Goal: Task Accomplishment & Management: Manage account settings

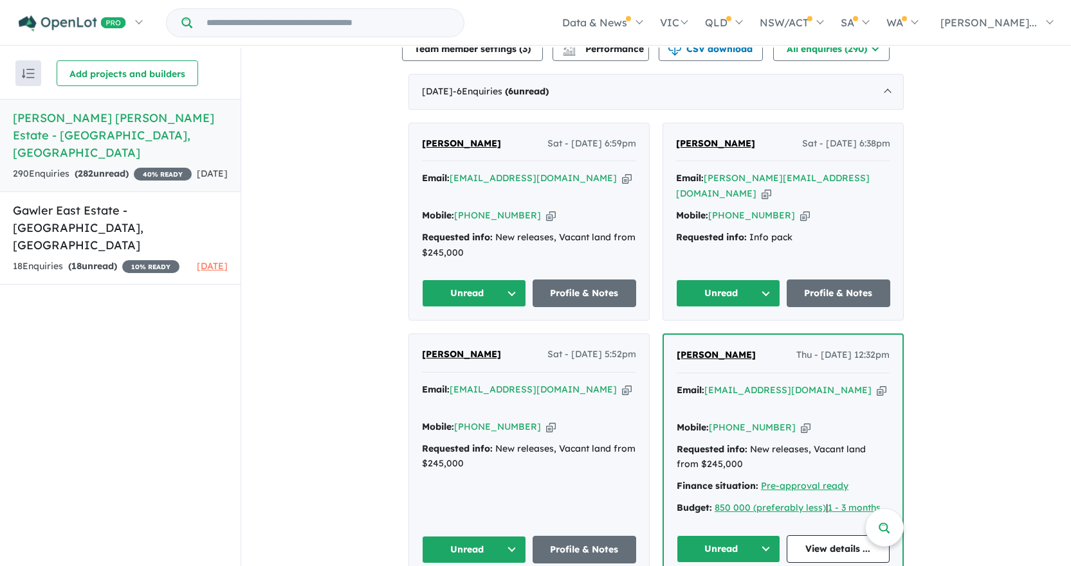
scroll to position [489, 0]
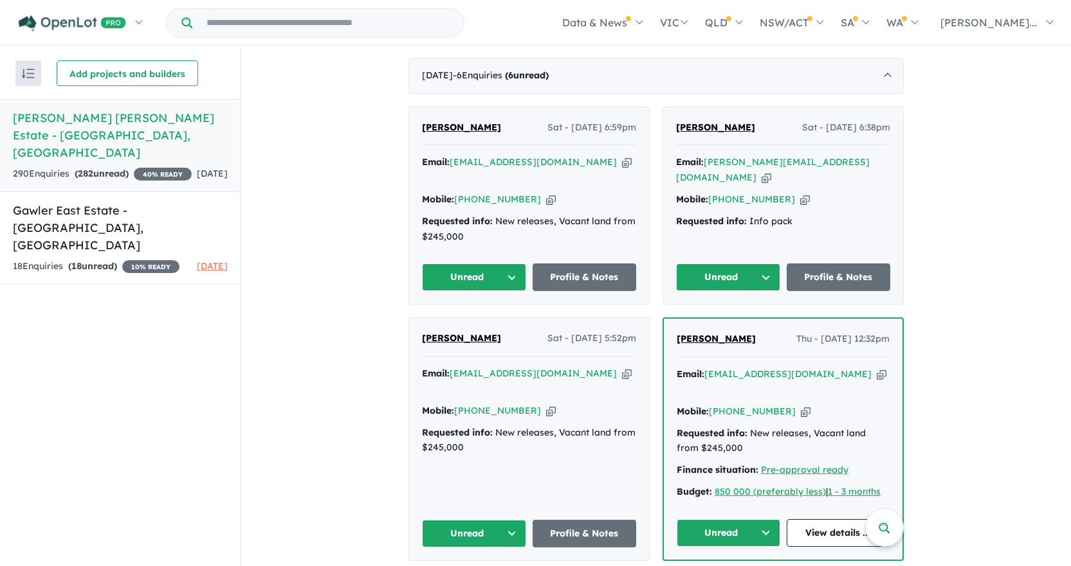
click at [816, 166] on div "Email: [PERSON_NAME][EMAIL_ADDRESS][DOMAIN_NAME] Copied! Mobile: [PHONE_NUMBER]…" at bounding box center [783, 195] width 214 height 80
click at [800, 193] on icon "button" at bounding box center [805, 200] width 10 height 14
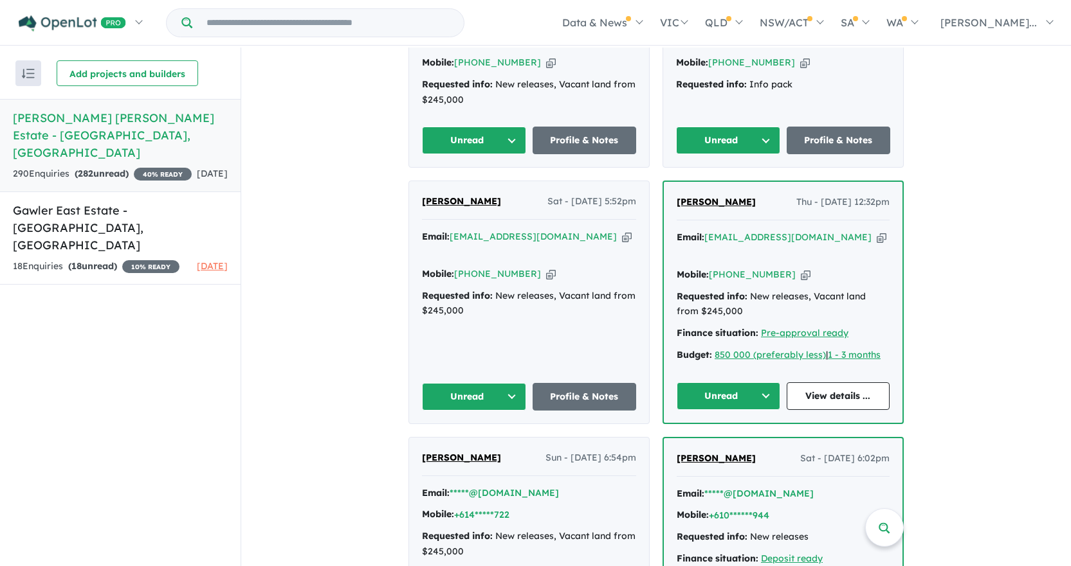
scroll to position [617, 0]
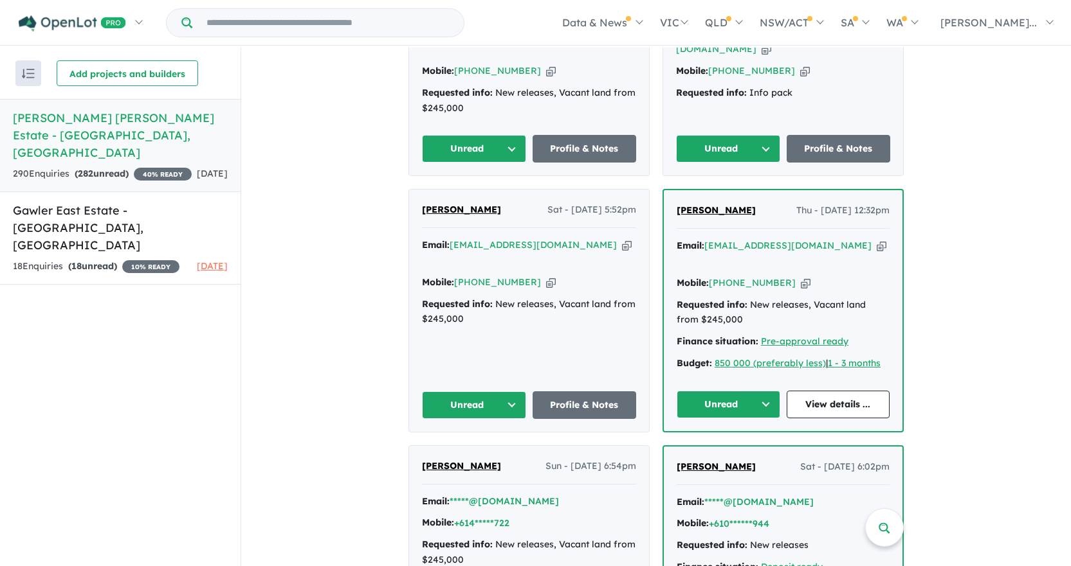
click at [876, 239] on icon "button" at bounding box center [881, 246] width 10 height 14
drag, startPoint x: 746, startPoint y: 165, endPoint x: 669, endPoint y: 163, distance: 76.6
click at [669, 190] on div "[PERSON_NAME] Thu - [DATE] 12:32pm Email: [EMAIL_ADDRESS][DOMAIN_NAME] Copied! …" at bounding box center [783, 310] width 239 height 240
click at [800, 276] on icon "button" at bounding box center [805, 283] width 10 height 14
copy span "[PERSON_NAME]"
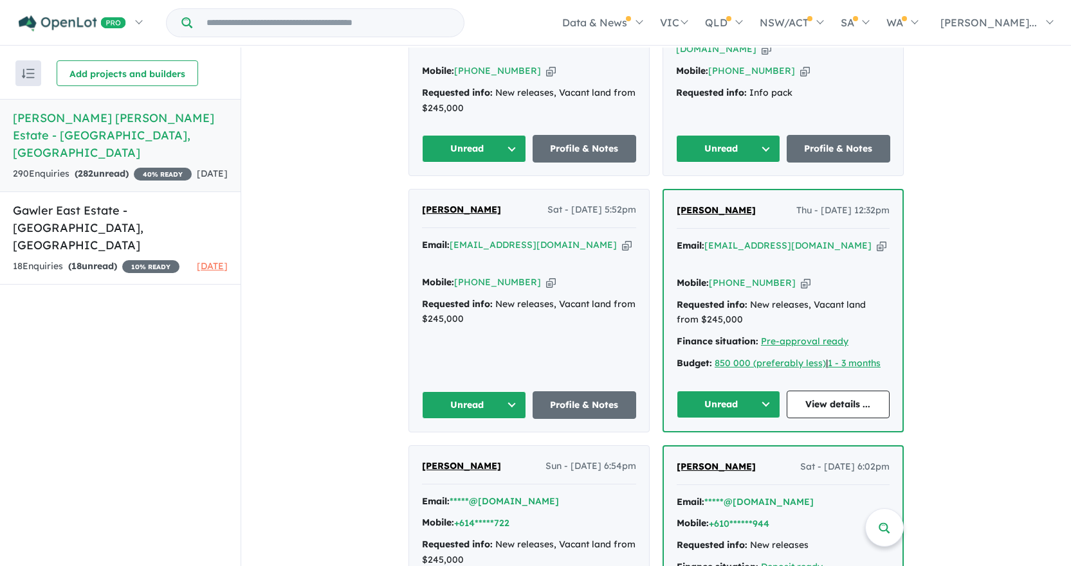
click at [876, 239] on icon "button" at bounding box center [881, 246] width 10 height 14
copy span "[PERSON_NAME]"
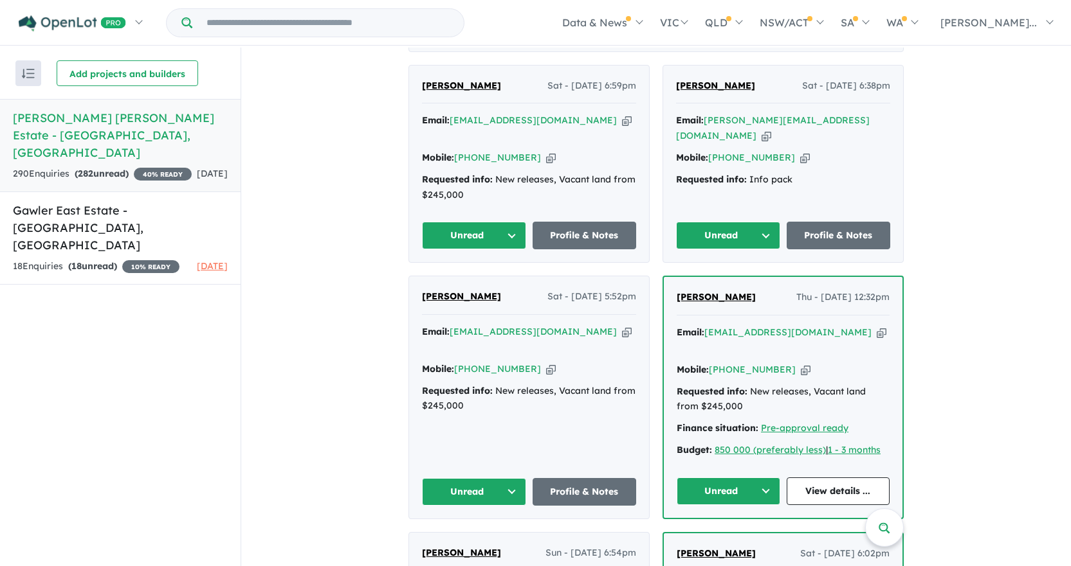
scroll to position [424, 0]
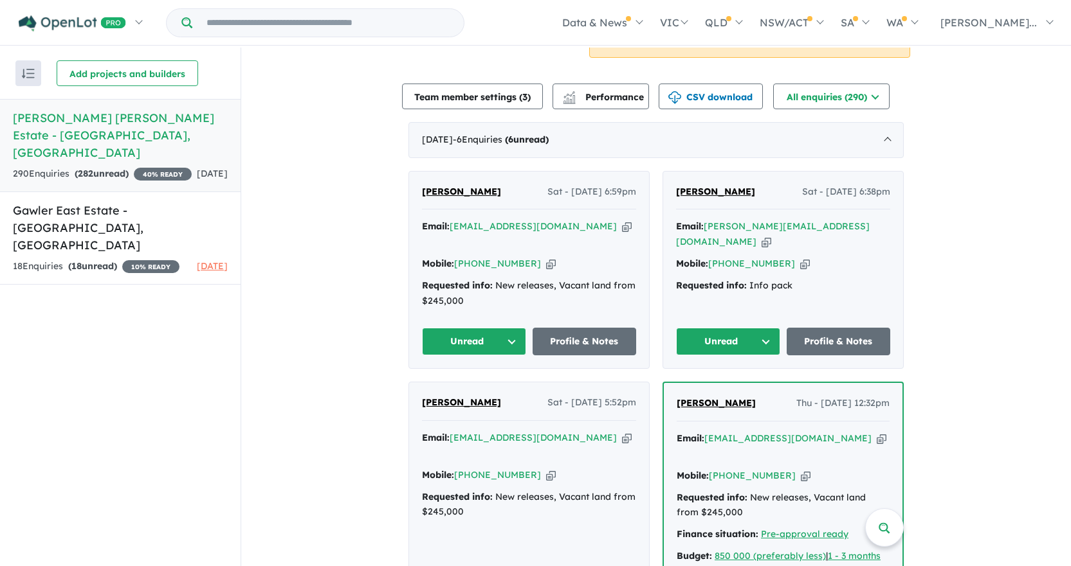
click at [622, 220] on icon "button" at bounding box center [627, 227] width 10 height 14
copy span "[PERSON_NAME]"
click at [546, 257] on icon "button" at bounding box center [551, 264] width 10 height 14
copy span "[PERSON_NAME]"
click at [563, 219] on div "Email: [EMAIL_ADDRESS][DOMAIN_NAME] Copied!" at bounding box center [529, 234] width 214 height 31
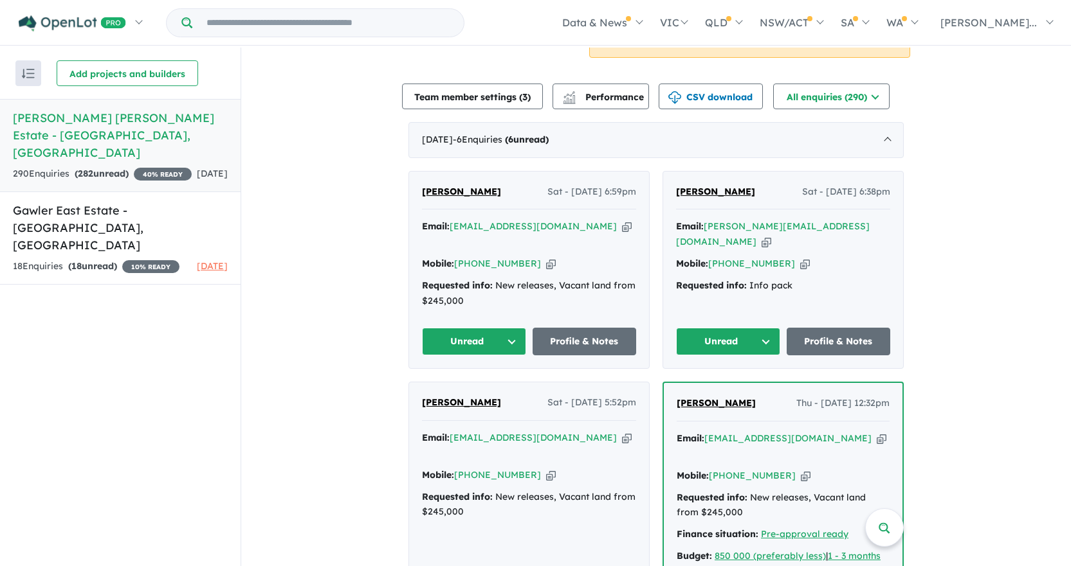
click at [622, 220] on icon "button" at bounding box center [627, 227] width 10 height 14
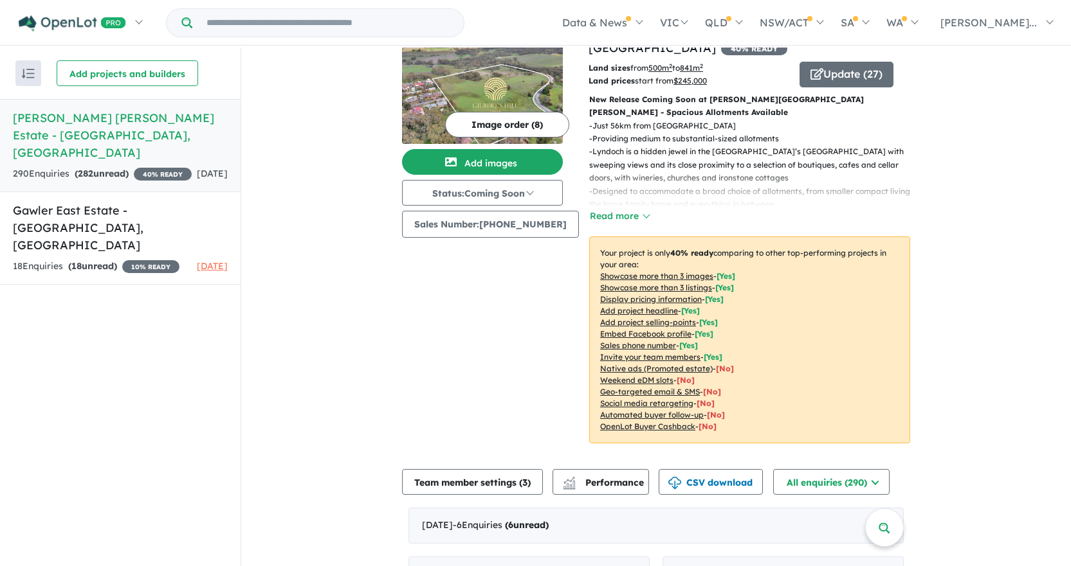
scroll to position [0, 0]
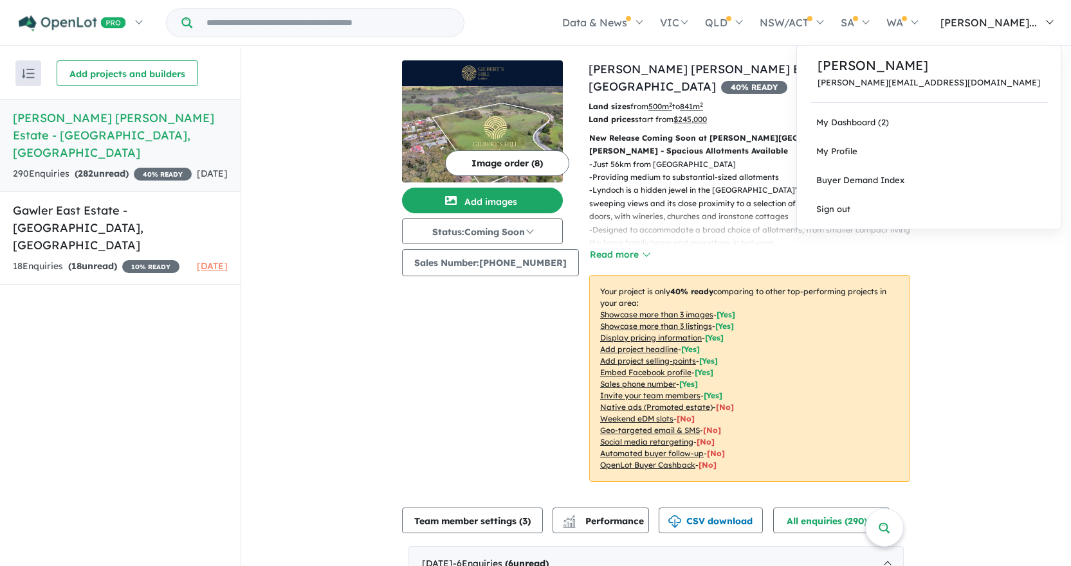
click at [1036, 19] on span "[PERSON_NAME]..." at bounding box center [988, 22] width 96 height 13
click at [937, 209] on link "Sign out" at bounding box center [929, 209] width 264 height 29
